Goal: Task Accomplishment & Management: Manage account settings

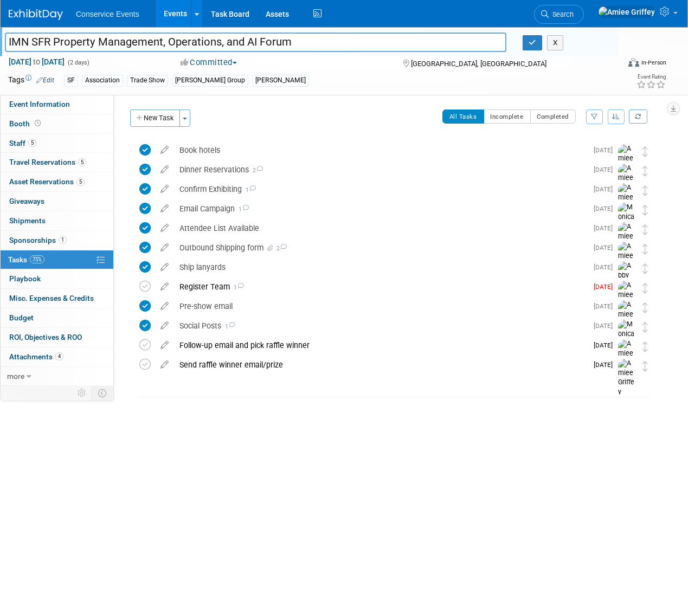
click at [521, 40] on div "X" at bounding box center [565, 42] width 103 height 15
click at [525, 41] on button "button" at bounding box center [532, 42] width 20 height 15
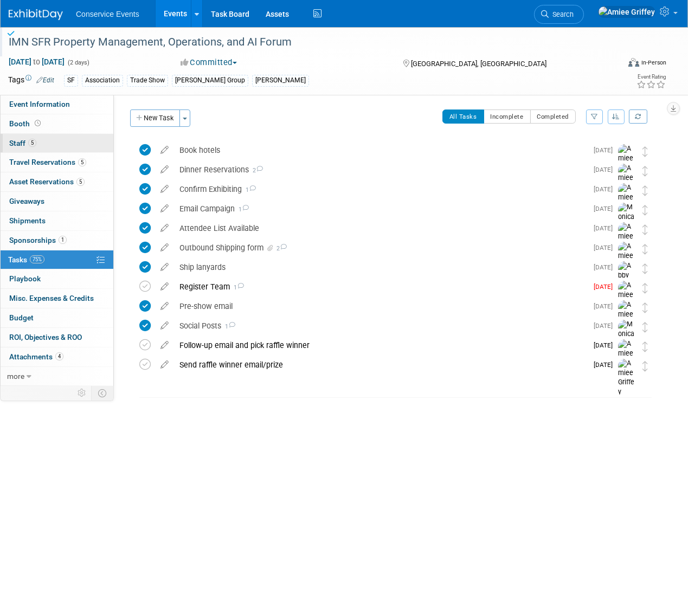
click at [20, 148] on link "5 Staff 5" at bounding box center [57, 143] width 113 height 19
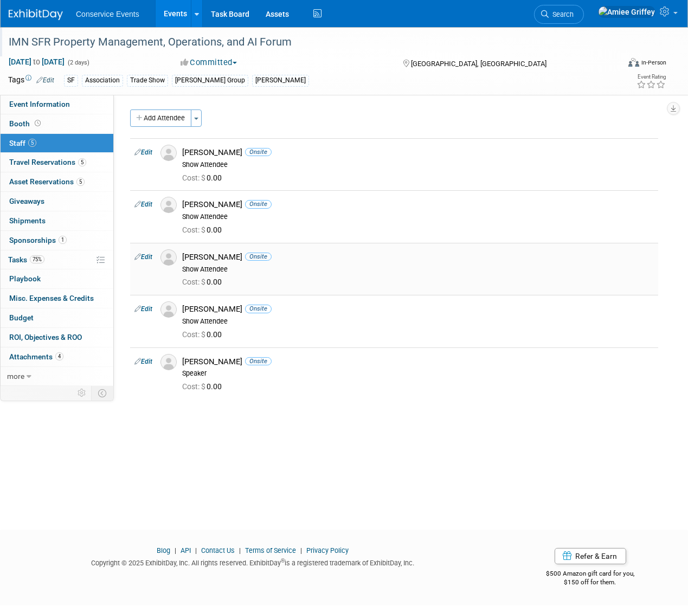
click at [165, 253] on img at bounding box center [168, 257] width 16 height 16
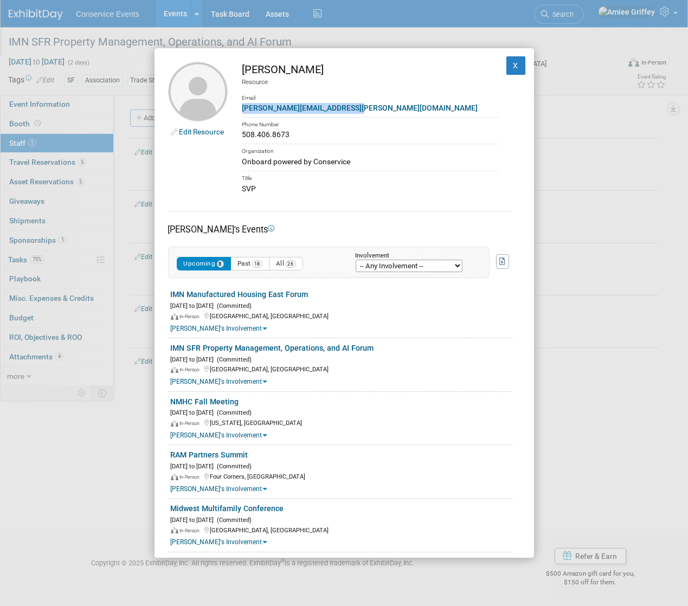
drag, startPoint x: 376, startPoint y: 109, endPoint x: 243, endPoint y: 112, distance: 133.3
click at [243, 112] on div "mike.doucette@letsonboard.com" at bounding box center [370, 107] width 256 height 11
copy link "mike.doucette@letsonboard.com"
drag, startPoint x: 305, startPoint y: 137, endPoint x: 244, endPoint y: 135, distance: 60.7
click at [244, 135] on div "508.406.8673" at bounding box center [370, 134] width 256 height 11
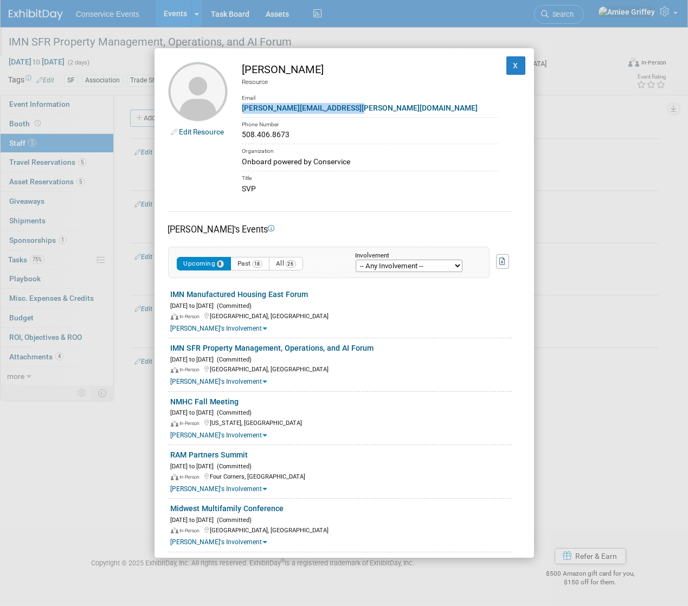
copy div "508.406.8673"
drag, startPoint x: 275, startPoint y: 190, endPoint x: 243, endPoint y: 190, distance: 32.0
click at [243, 190] on div "SVP" at bounding box center [370, 188] width 256 height 11
copy div "SVP"
click at [513, 60] on button "X" at bounding box center [516, 65] width 20 height 18
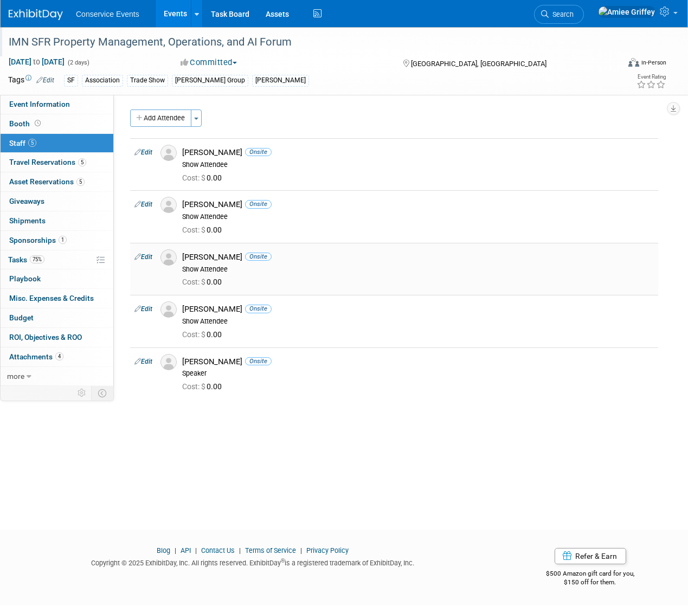
click at [146, 257] on link "Edit" at bounding box center [143, 257] width 18 height 8
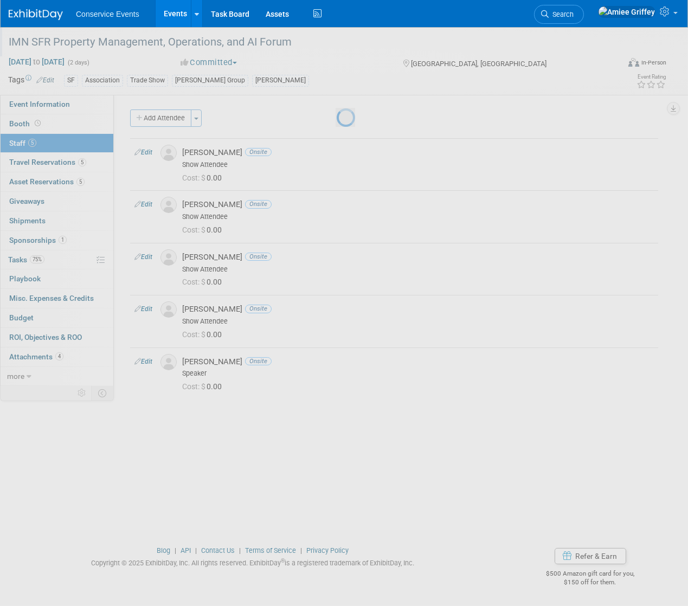
select select "173189a1-2748-4056-bc17-3548fd1fca4f"
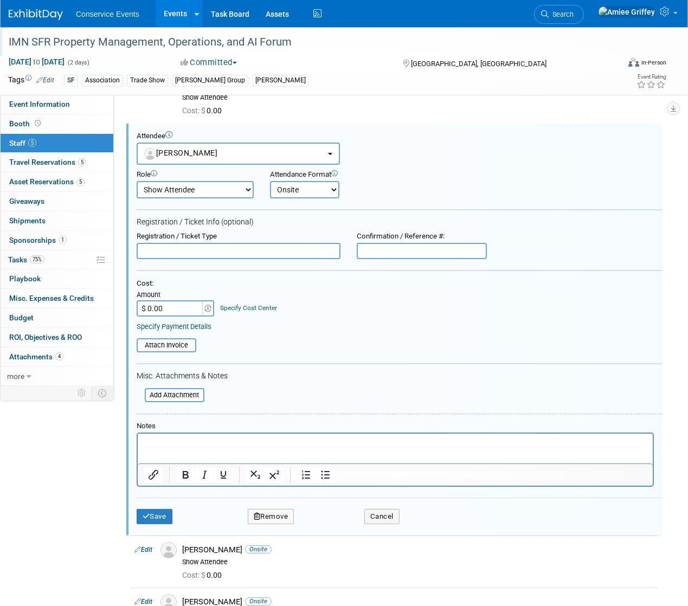
click at [173, 307] on input "$ 0.00" at bounding box center [171, 308] width 68 height 16
type input "$ 995.00"
click at [177, 343] on input "file" at bounding box center [130, 345] width 129 height 12
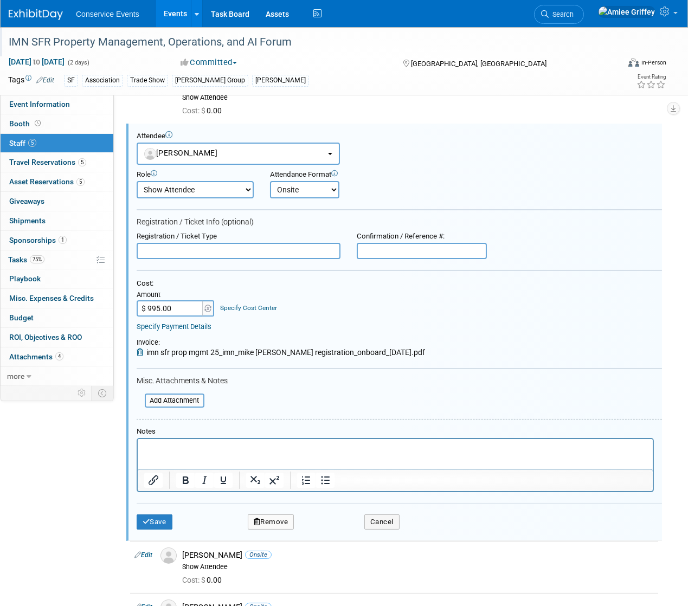
click at [190, 448] on p "Rich Text Area. Press ALT-0 for help." at bounding box center [395, 448] width 502 height 11
click at [158, 520] on button "Save" at bounding box center [155, 521] width 36 height 15
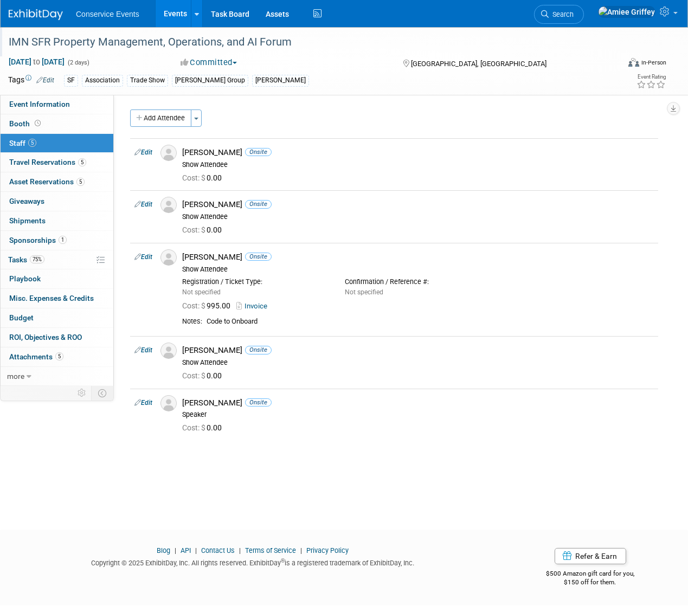
click at [167, 15] on link "Events" at bounding box center [176, 13] width 40 height 27
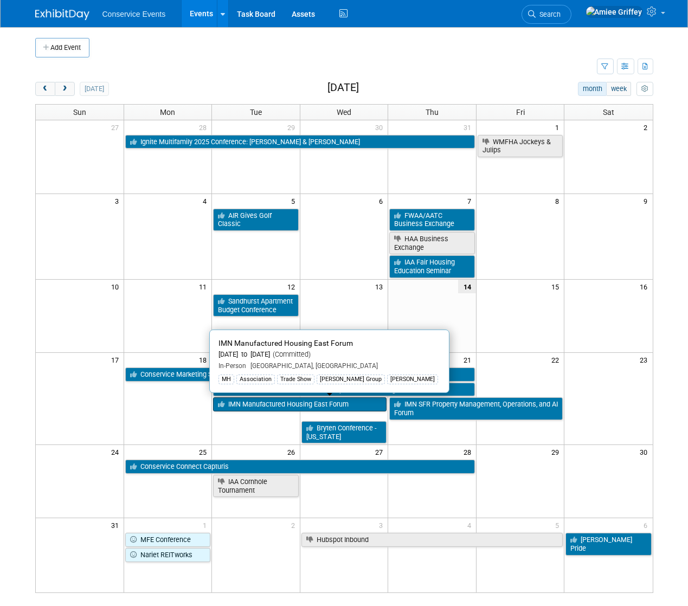
click at [254, 405] on link "IMN Manufactured Housing East Forum" at bounding box center [299, 404] width 173 height 14
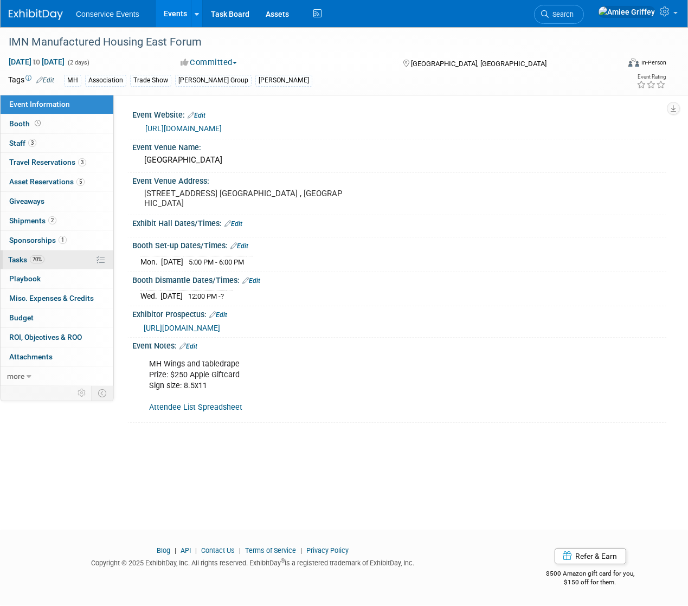
click at [20, 257] on span "Tasks 70%" at bounding box center [26, 259] width 36 height 9
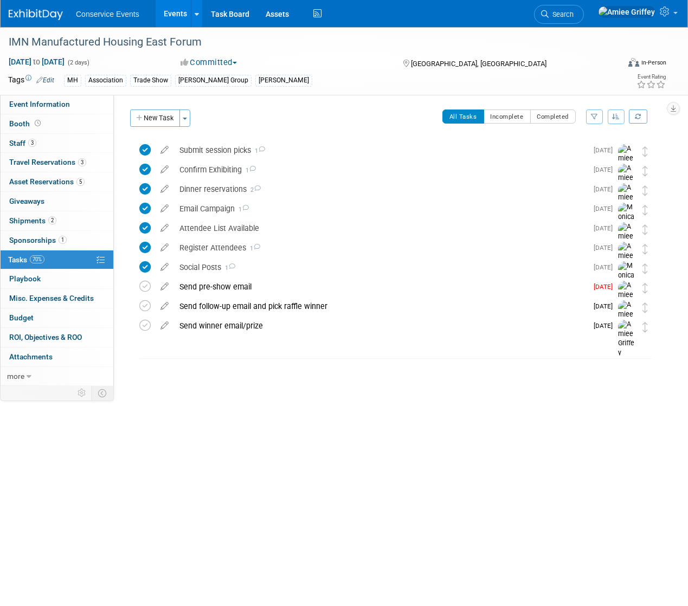
click at [174, 11] on link "Events" at bounding box center [176, 13] width 40 height 27
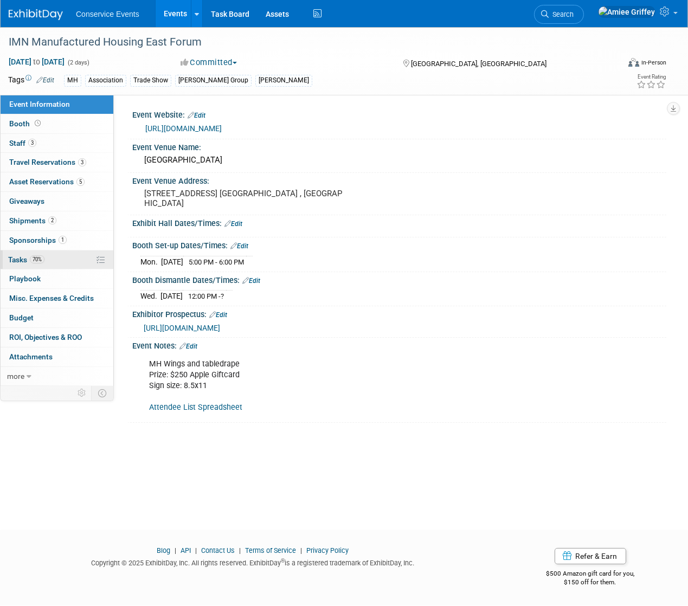
click at [62, 264] on link "70% Tasks 70%" at bounding box center [57, 259] width 113 height 19
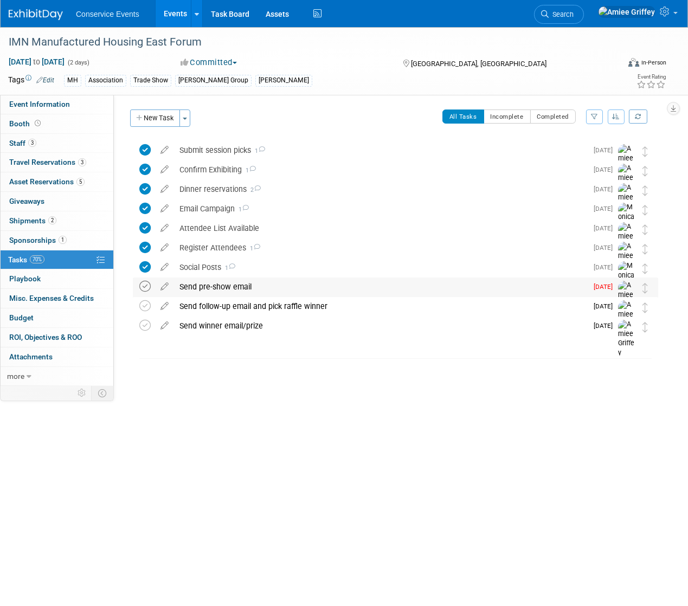
click at [146, 286] on icon at bounding box center [144, 286] width 11 height 11
click at [169, 14] on link "Events" at bounding box center [176, 13] width 40 height 27
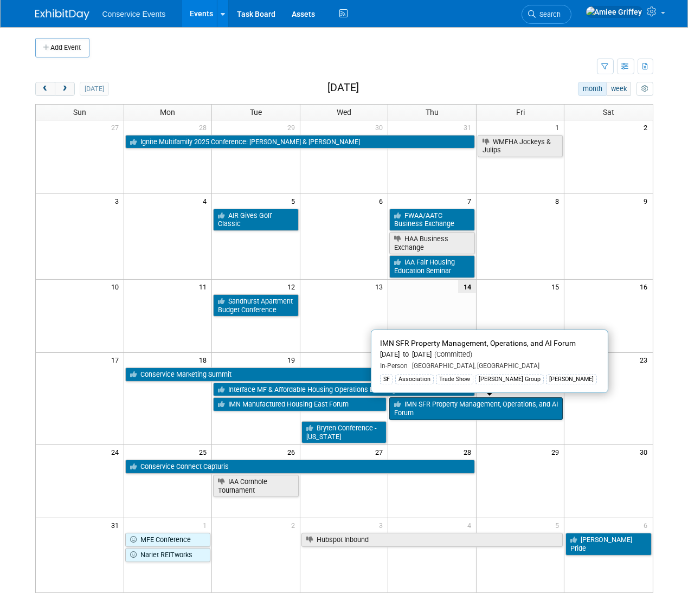
click at [419, 403] on link "IMN SFR Property Management, Operations, and AI Forum" at bounding box center [475, 408] width 173 height 22
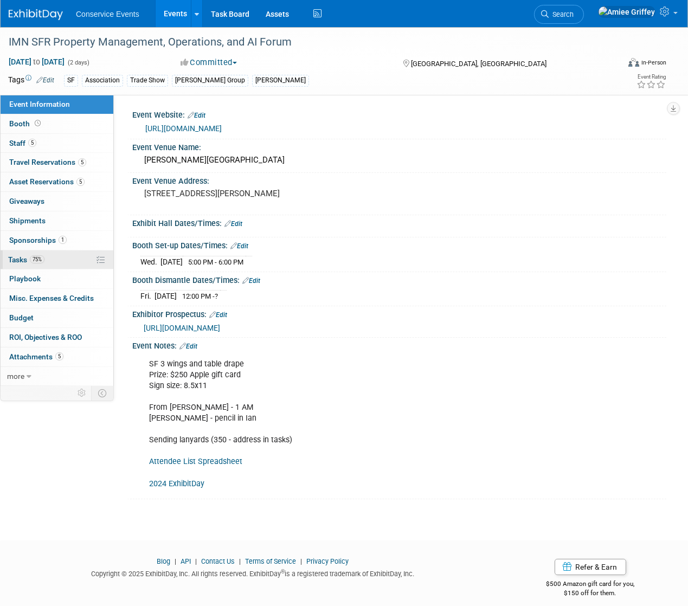
click at [28, 263] on link "75% Tasks 75%" at bounding box center [57, 259] width 113 height 19
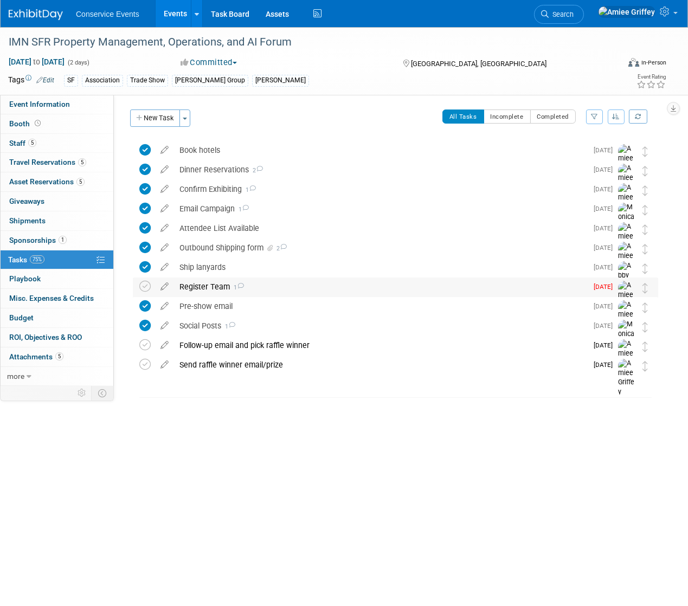
click at [221, 287] on div "Register Team 1" at bounding box center [380, 286] width 413 height 18
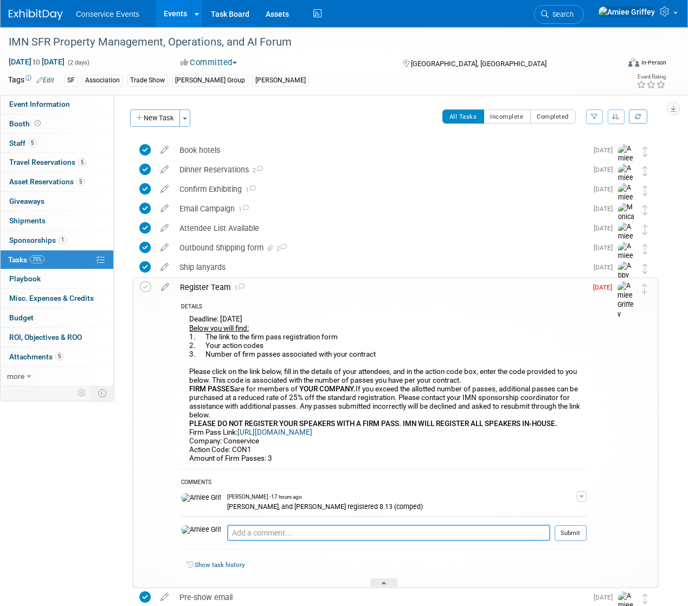
click at [227, 536] on textarea at bounding box center [388, 533] width 323 height 16
type textarea "M"
type textarea "Mike Registered 8.14 (reduced rate)"
click at [576, 536] on button "Submit" at bounding box center [570, 533] width 32 height 16
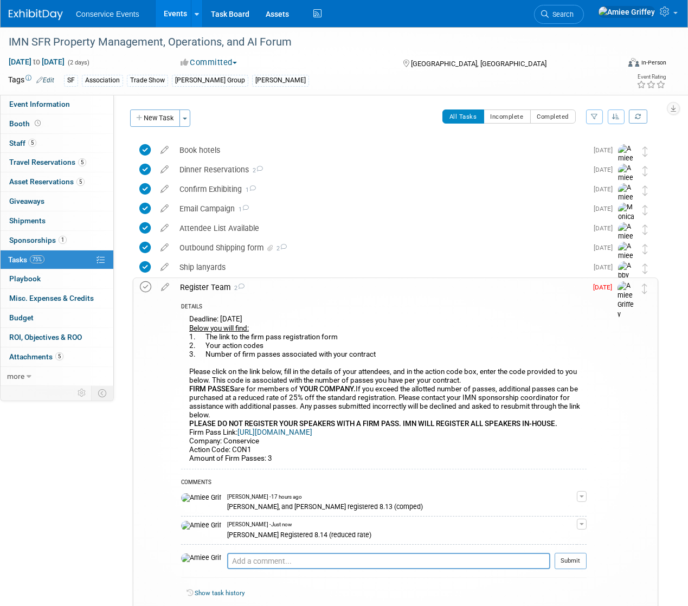
click at [145, 289] on icon at bounding box center [145, 286] width 11 height 11
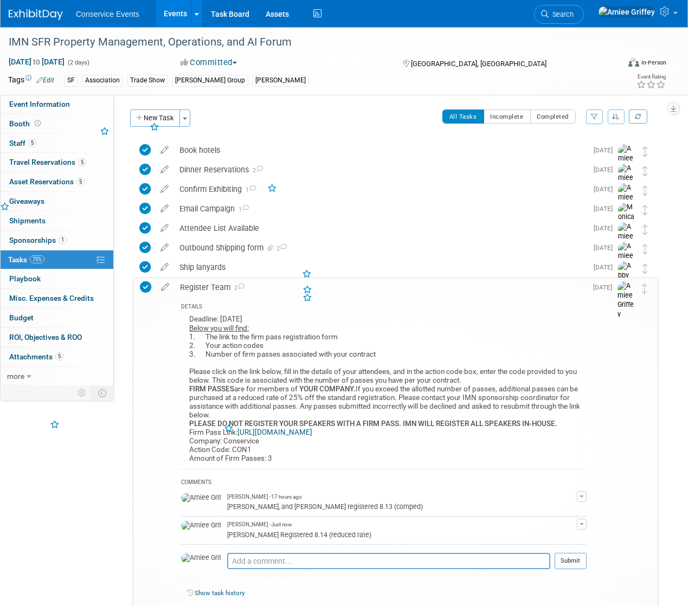
click at [203, 288] on div "Register Team 2" at bounding box center [380, 287] width 412 height 18
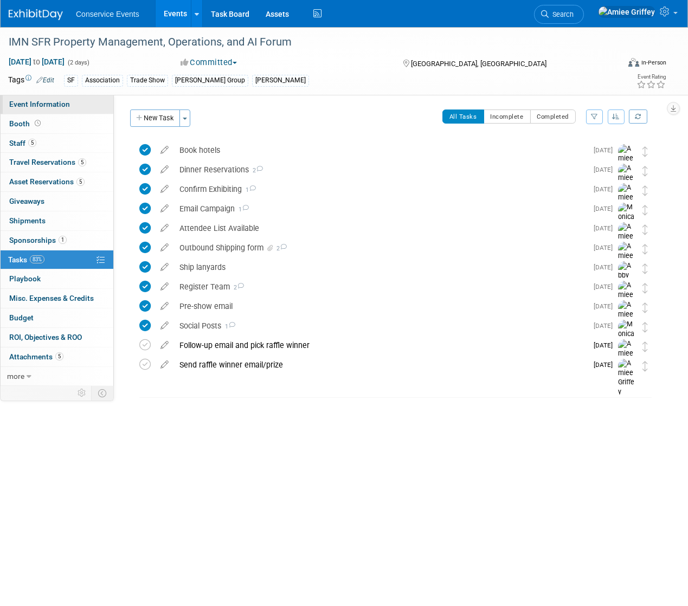
click at [74, 104] on link "Event Information" at bounding box center [57, 104] width 113 height 19
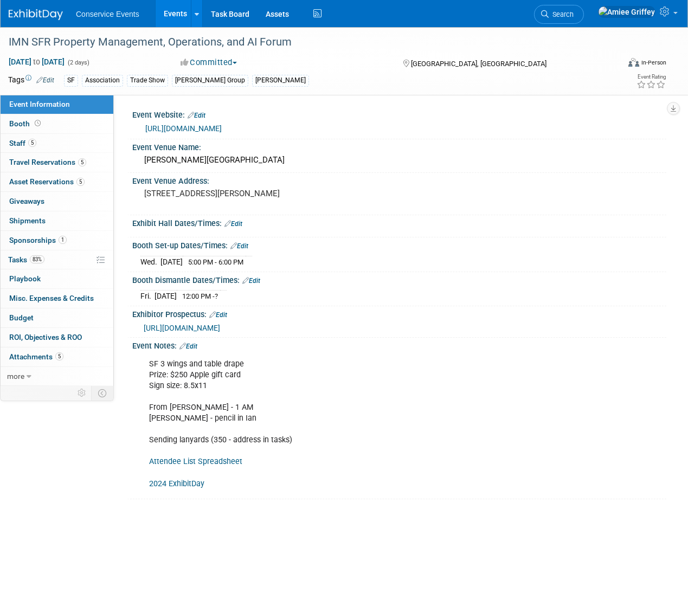
click at [163, 19] on link "Events" at bounding box center [176, 13] width 40 height 27
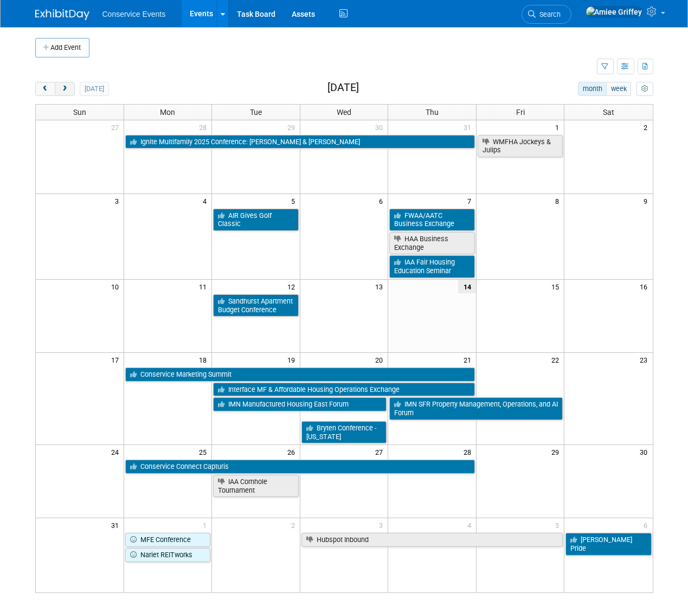
click at [62, 88] on span "next" at bounding box center [65, 89] width 8 height 7
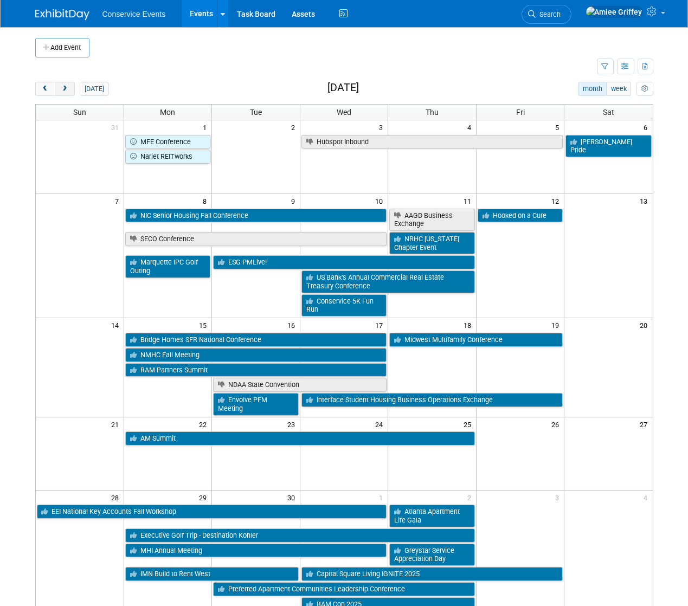
click at [62, 88] on span "next" at bounding box center [65, 89] width 8 height 7
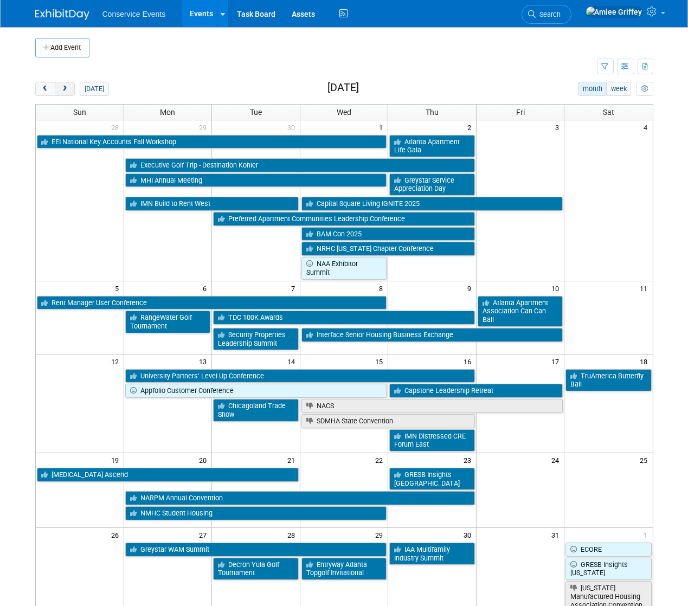
click at [62, 88] on span "next" at bounding box center [65, 89] width 8 height 7
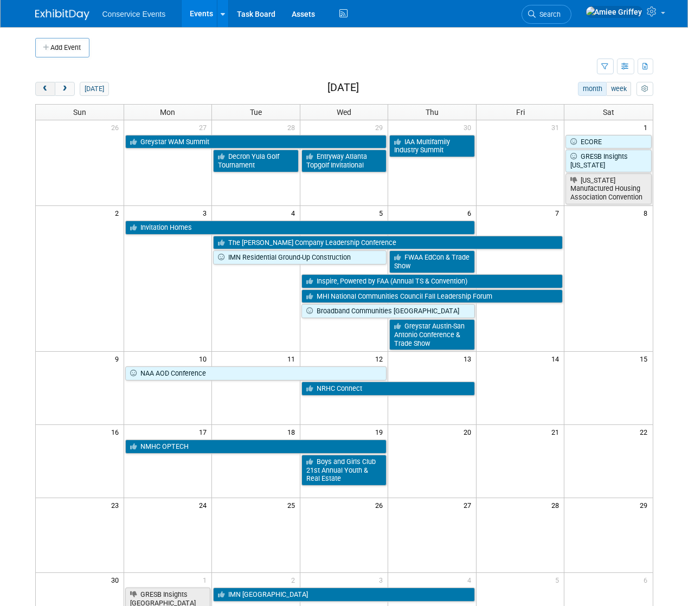
click at [49, 89] on span "prev" at bounding box center [45, 89] width 8 height 7
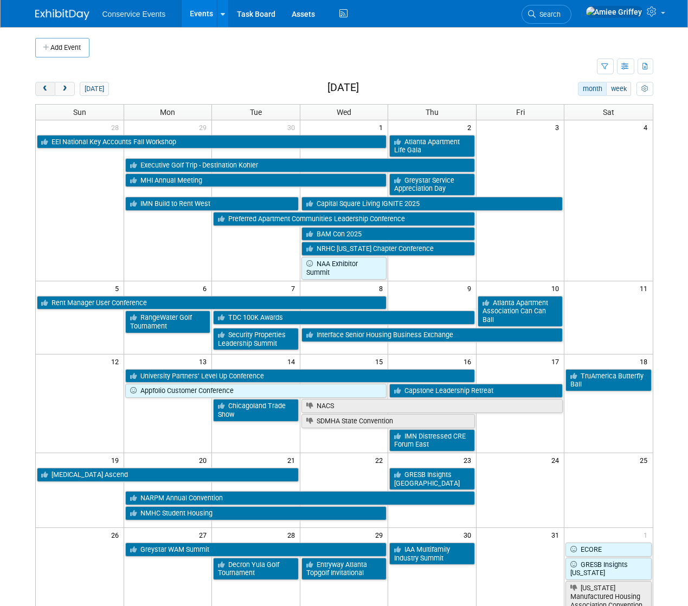
click at [49, 89] on span "prev" at bounding box center [45, 89] width 8 height 7
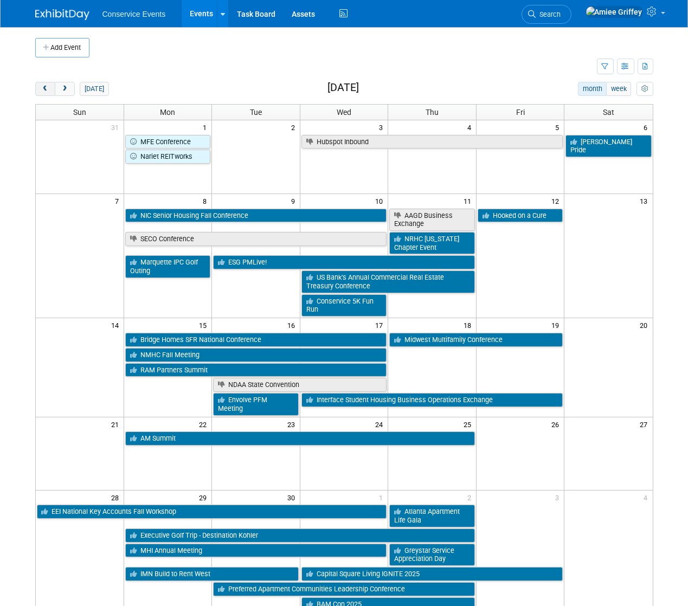
click at [49, 89] on span "prev" at bounding box center [45, 89] width 8 height 7
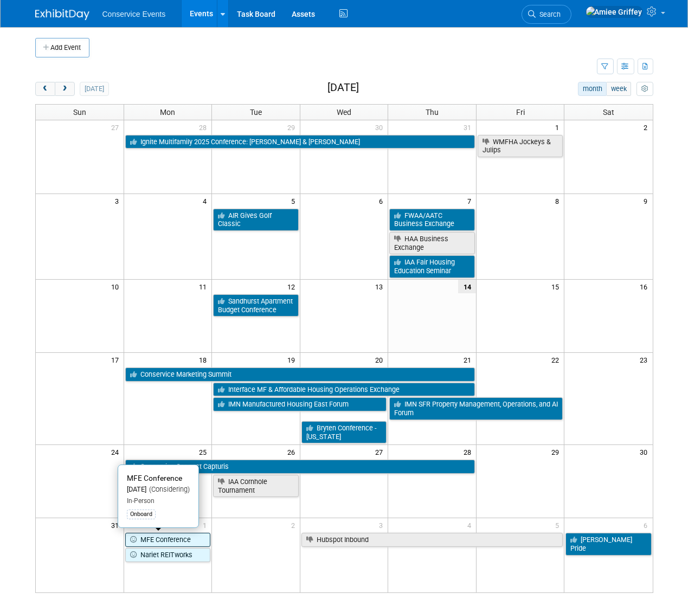
click at [139, 538] on icon at bounding box center [135, 539] width 10 height 7
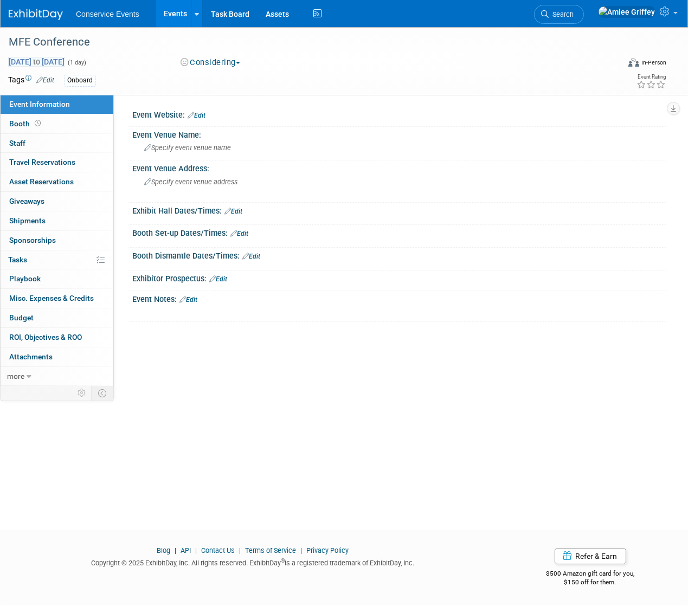
click at [65, 63] on span "[DATE] to [DATE]" at bounding box center [36, 62] width 57 height 10
type input "[DATE]"
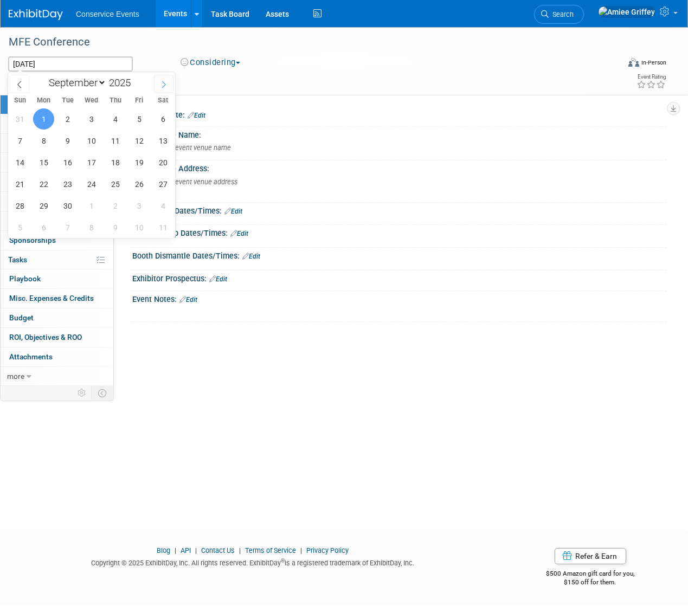
click at [165, 88] on span at bounding box center [164, 84] width 20 height 18
select select "10"
click at [70, 138] on span "4" at bounding box center [67, 140] width 21 height 21
type input "[DATE]"
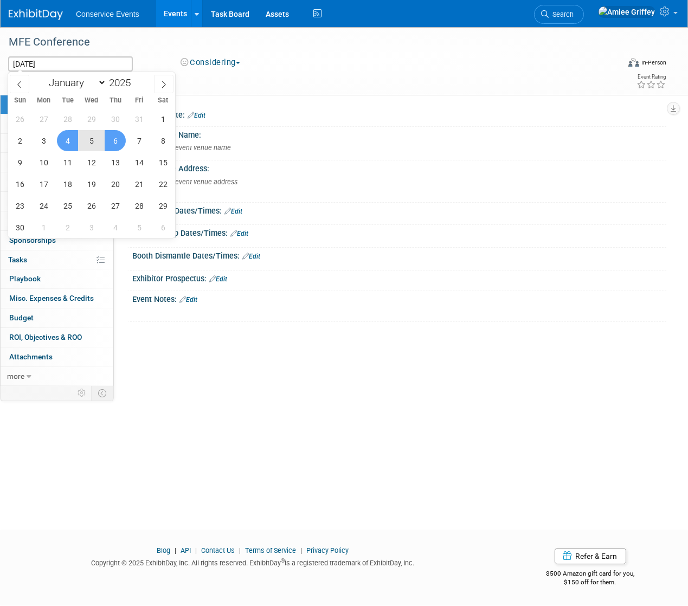
click at [118, 138] on span "6" at bounding box center [115, 140] width 21 height 21
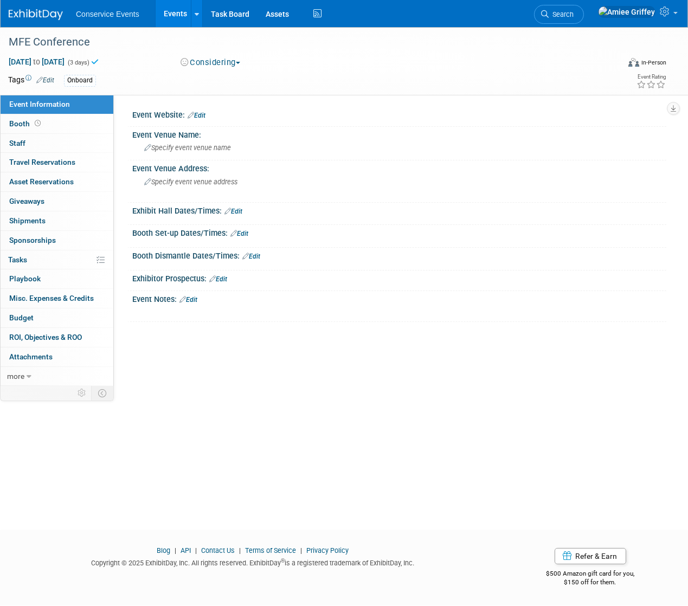
click at [226, 64] on button "Considering" at bounding box center [211, 62] width 68 height 11
click at [224, 76] on link "Committed" at bounding box center [220, 80] width 86 height 15
click at [170, 18] on link "Events" at bounding box center [176, 13] width 40 height 27
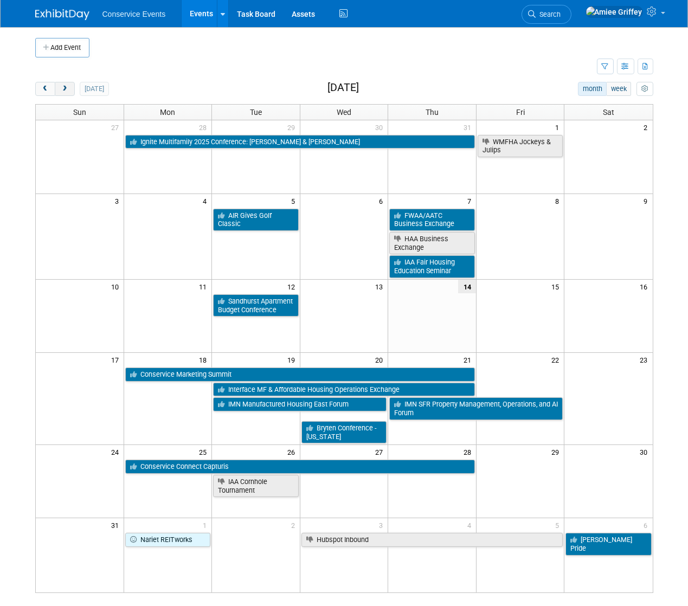
click at [64, 89] on span "next" at bounding box center [65, 89] width 8 height 7
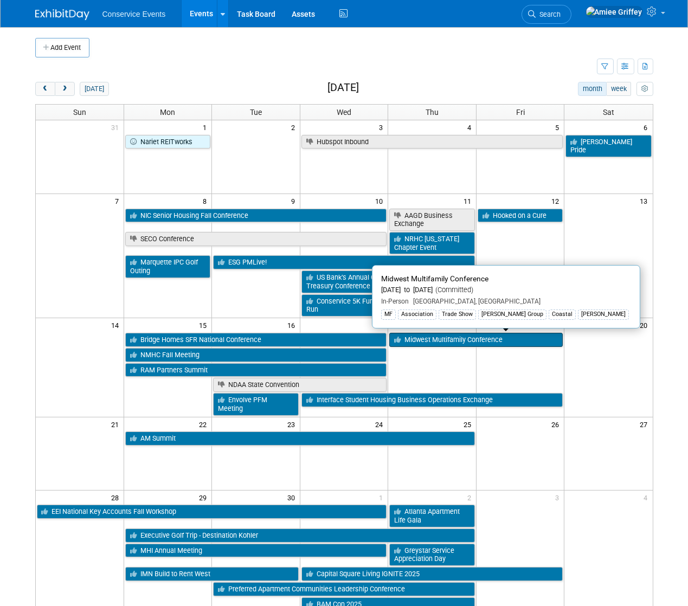
click at [415, 339] on link "Midwest Multifamily Conference" at bounding box center [475, 340] width 173 height 14
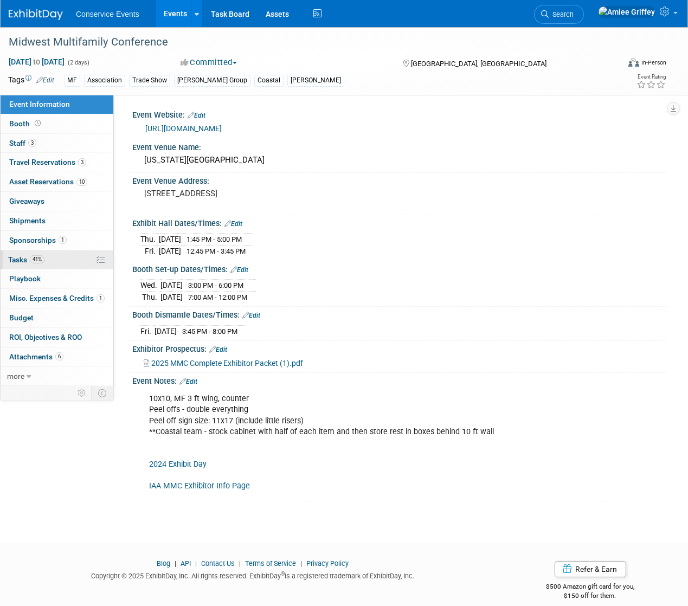
click at [9, 255] on span "Tasks 41%" at bounding box center [26, 259] width 36 height 9
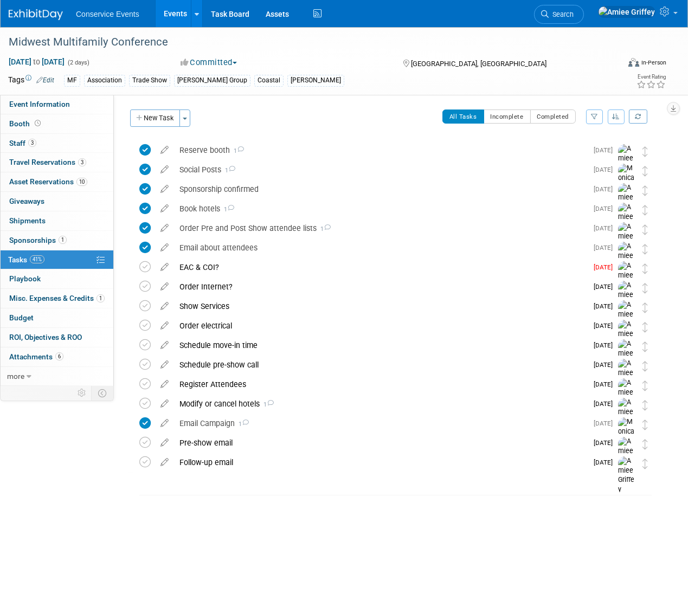
click at [172, 17] on link "Events" at bounding box center [176, 13] width 40 height 27
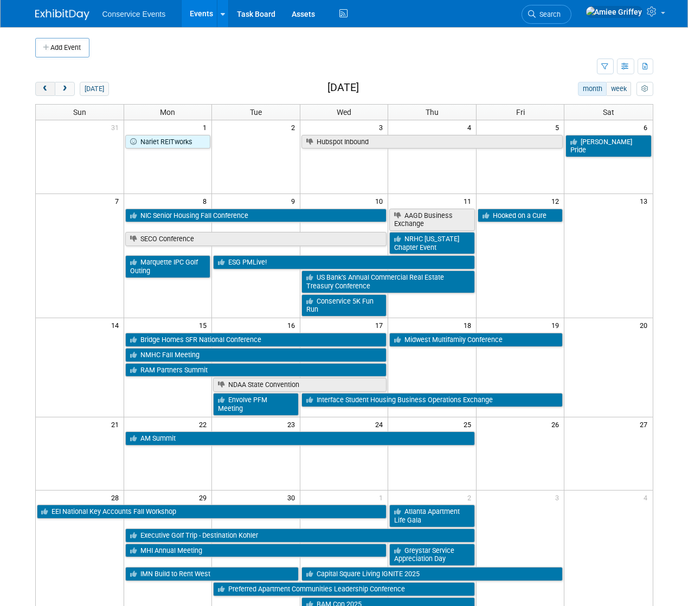
click at [50, 90] on button "prev" at bounding box center [45, 89] width 20 height 14
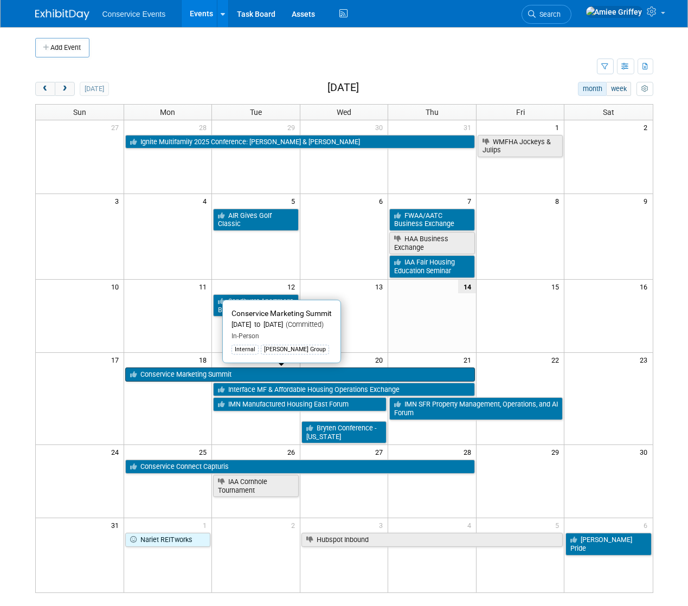
click at [218, 373] on link "Conservice Marketing Summit" at bounding box center [300, 374] width 350 height 14
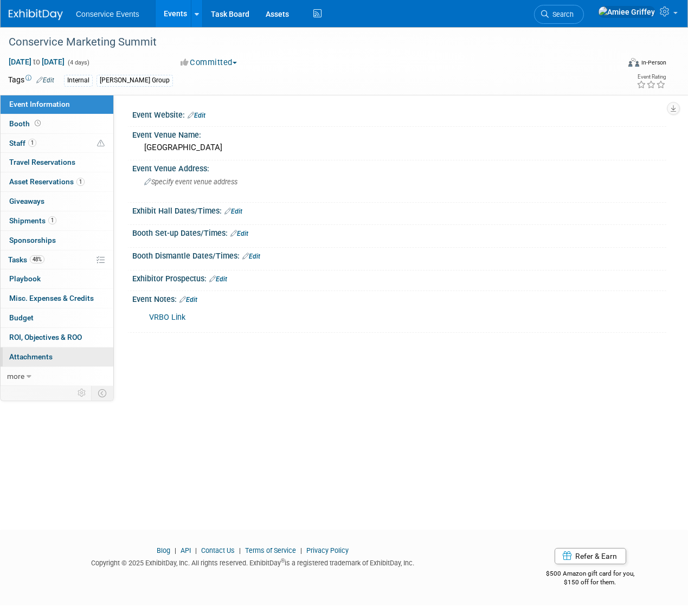
click at [49, 361] on link "0 Attachments 0" at bounding box center [57, 356] width 113 height 19
